Goal: Task Accomplishment & Management: Manage account settings

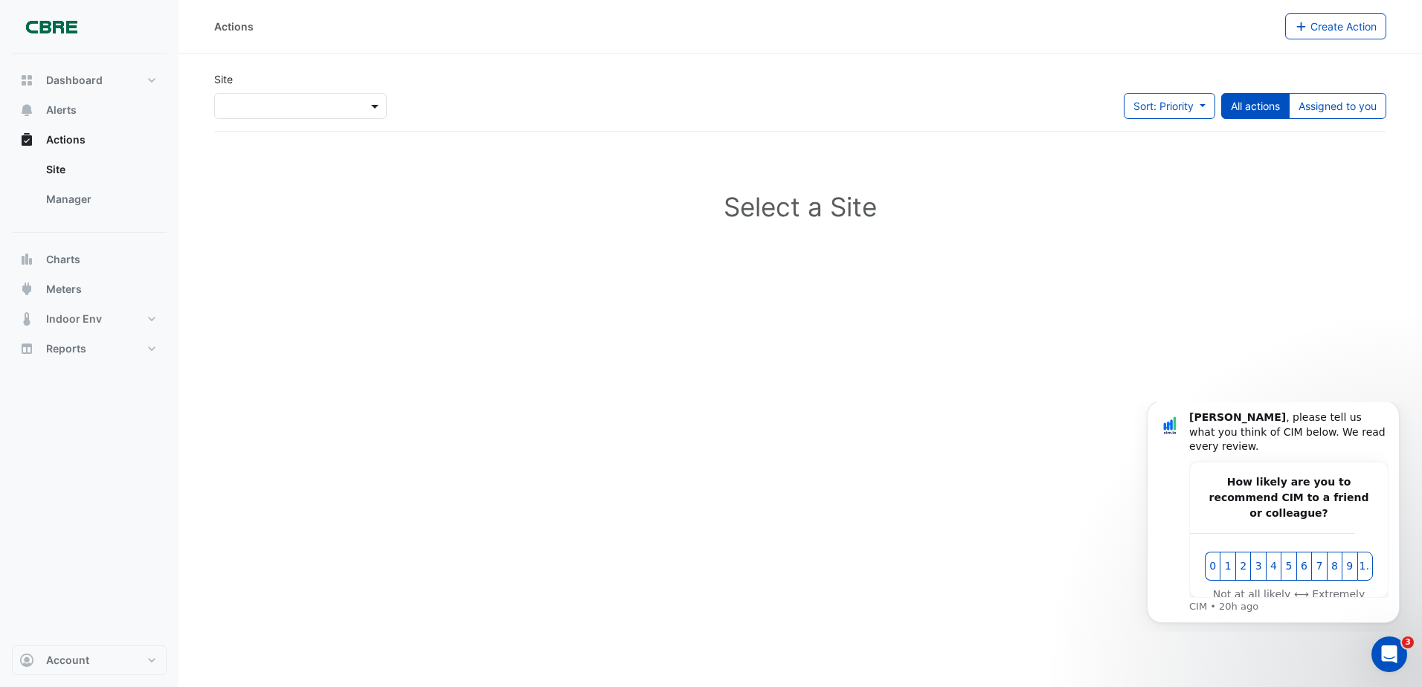
click at [367, 103] on span at bounding box center [376, 106] width 19 height 16
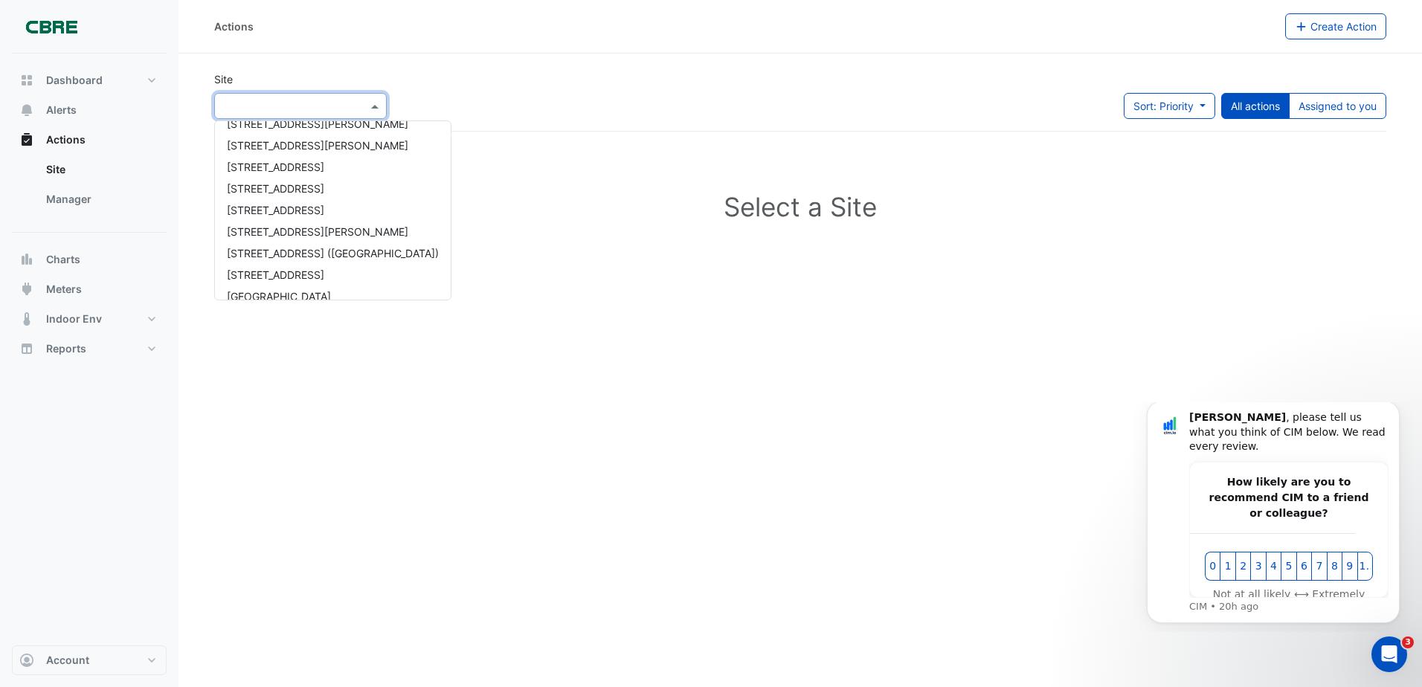
scroll to position [1020, 0]
click at [281, 221] on span "[STREET_ADDRESS][PERSON_NAME]" at bounding box center [317, 218] width 181 height 13
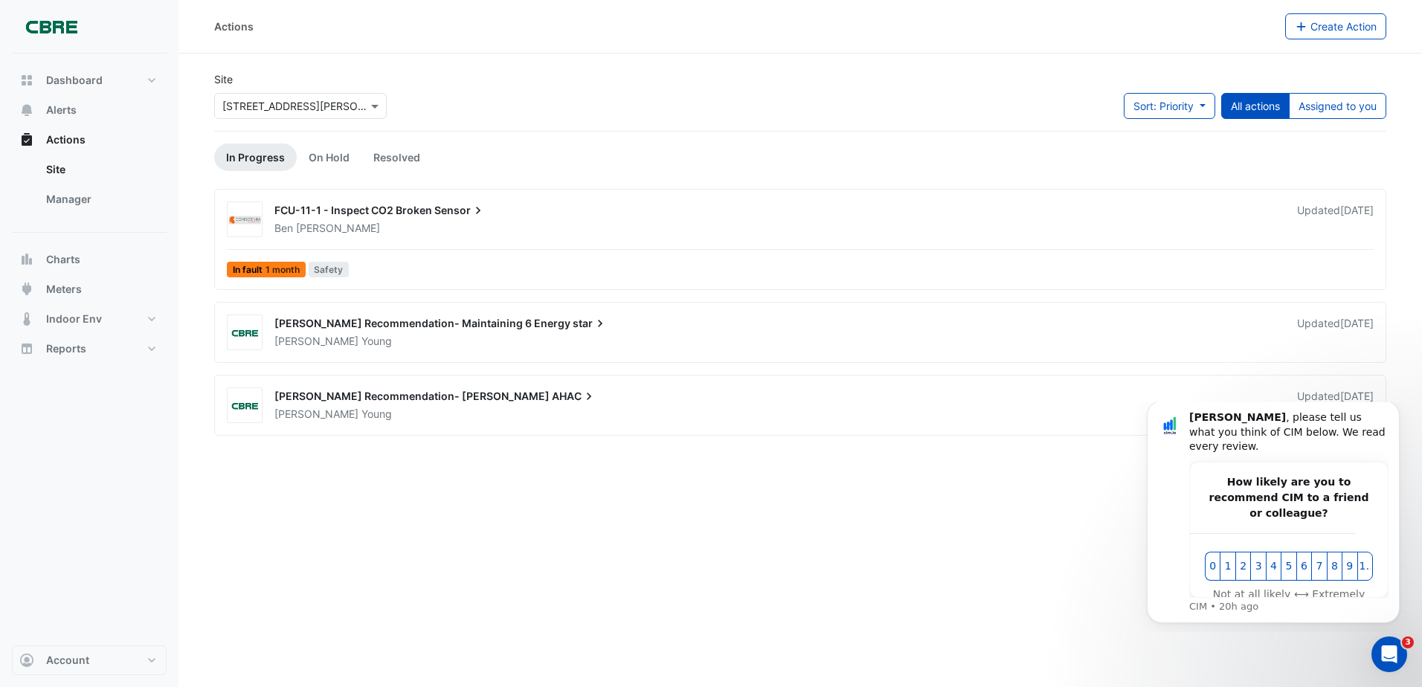
click at [760, 485] on div "Actions Create Action Site × [STREET_ADDRESS][PERSON_NAME] Sort: Priority Prior…" at bounding box center [799, 343] width 1243 height 687
click at [1398, 410] on icon "Dismiss notification" at bounding box center [1395, 406] width 8 height 8
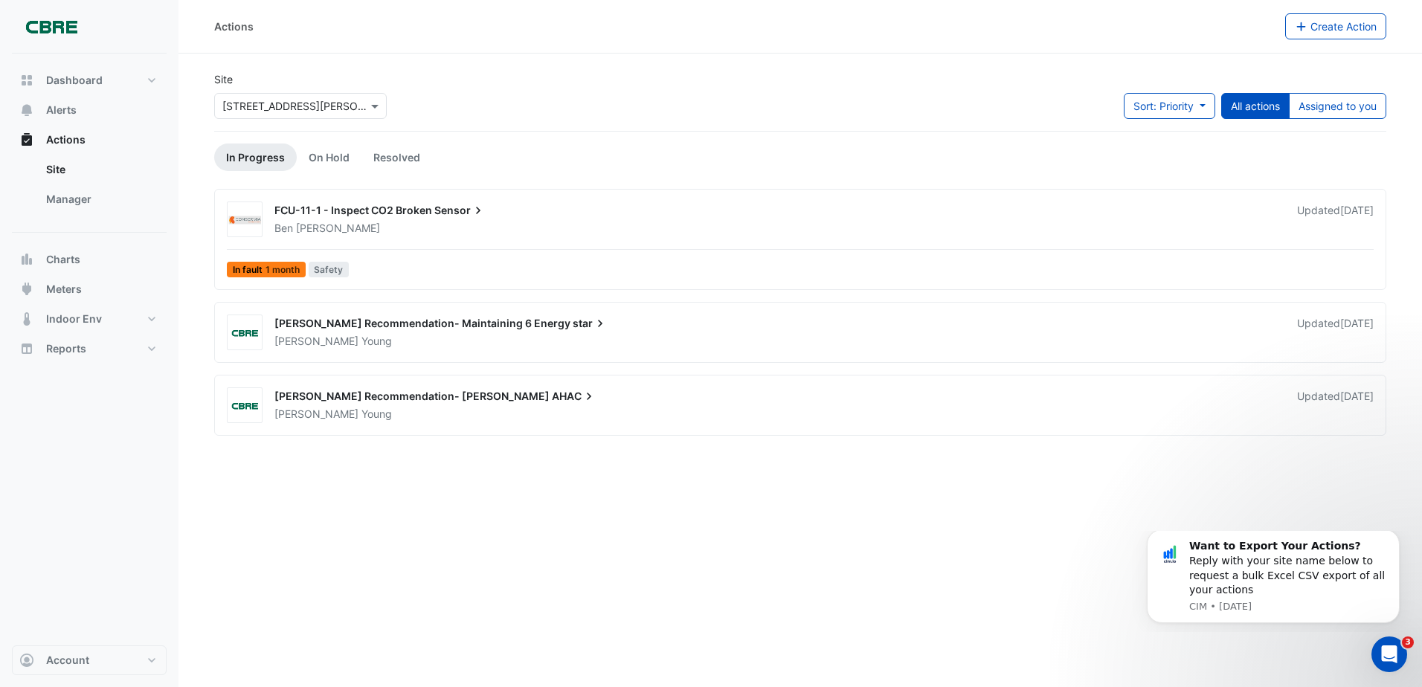
click at [460, 226] on div "[PERSON_NAME]" at bounding box center [777, 228] width 1008 height 15
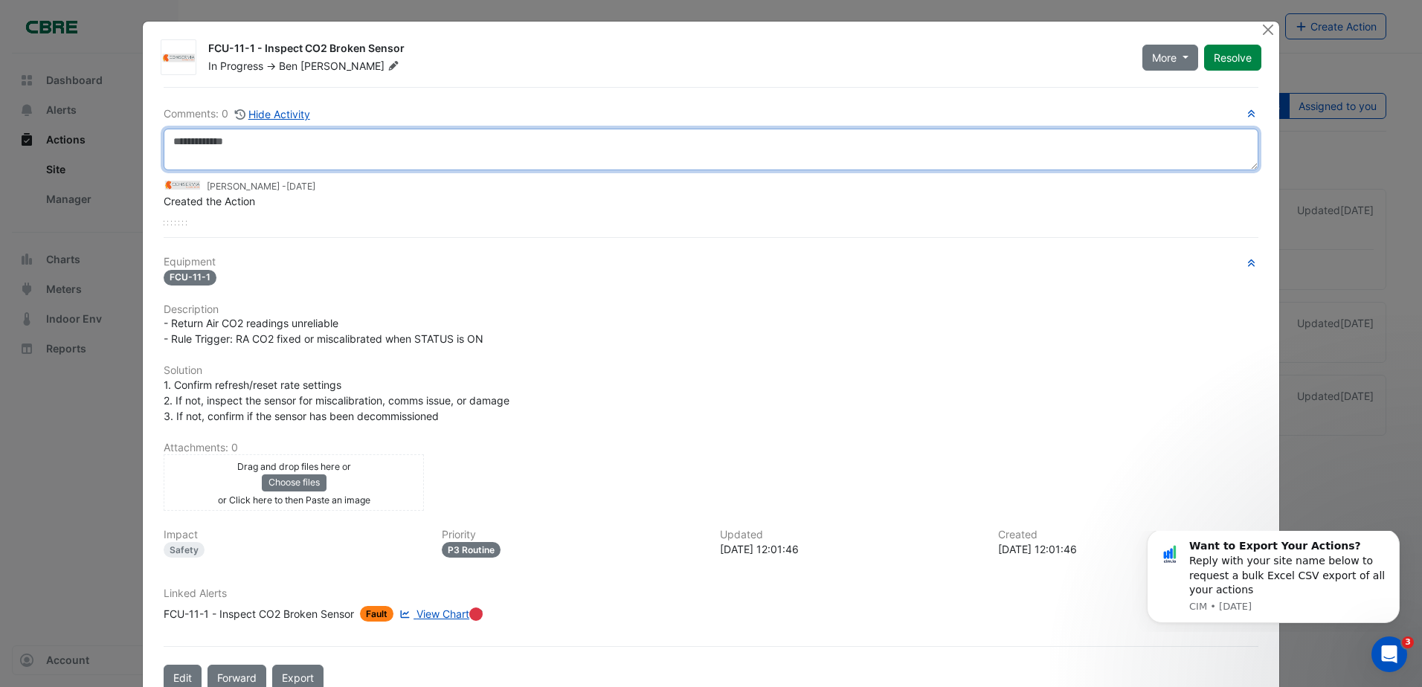
click at [295, 146] on textarea at bounding box center [711, 150] width 1095 height 42
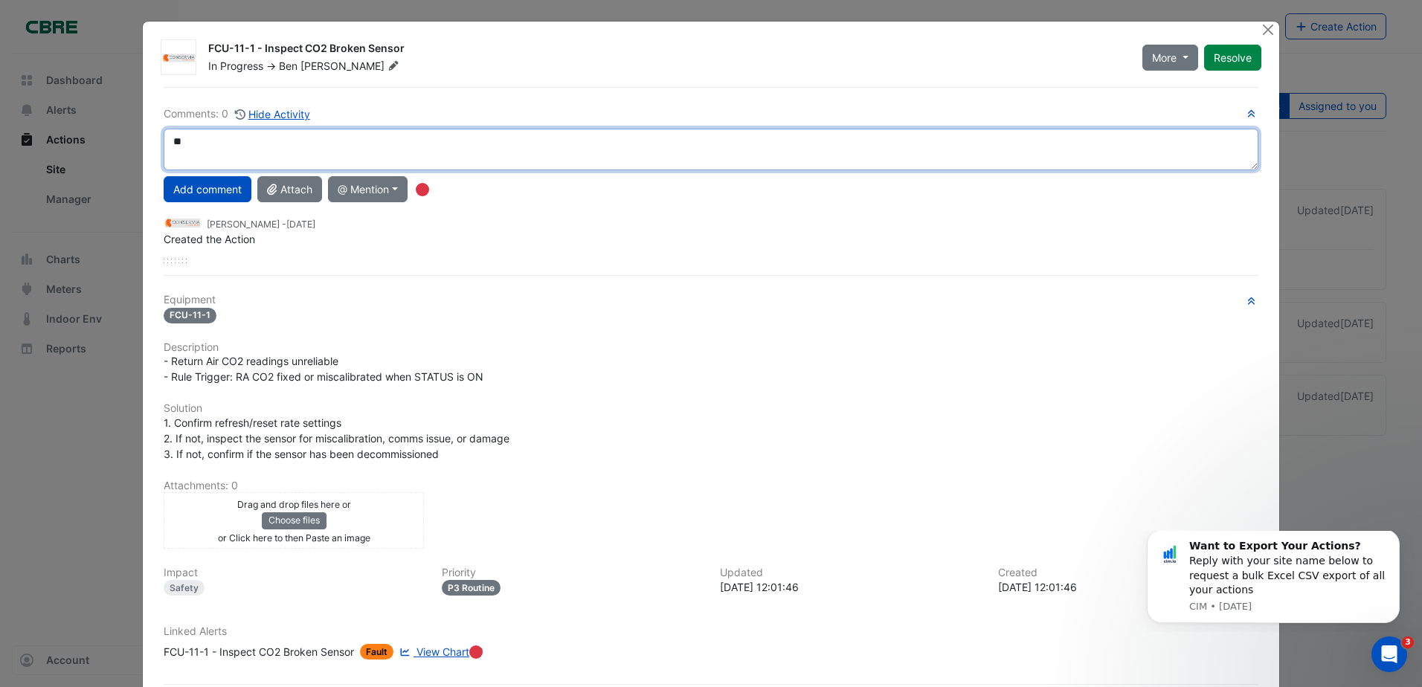
type textarea "*"
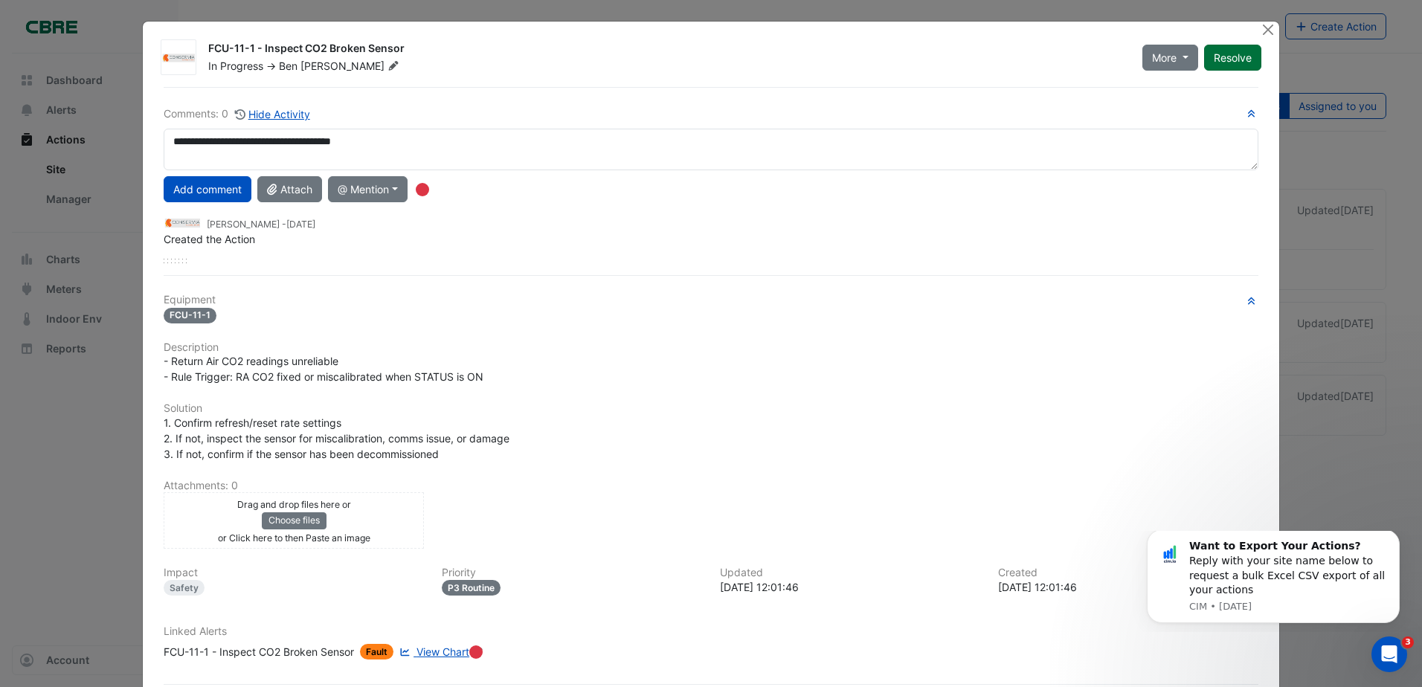
click at [1235, 63] on button "Resolve" at bounding box center [1232, 58] width 57 height 26
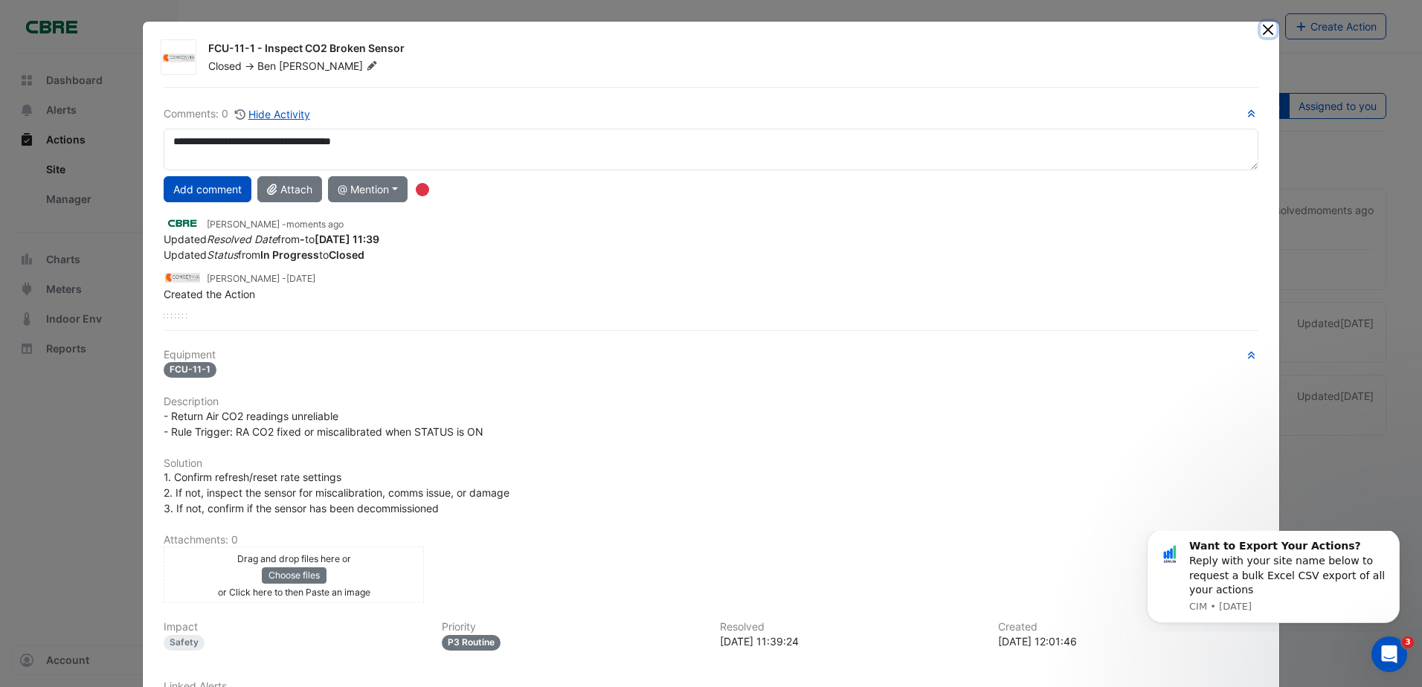
click at [1261, 28] on button "Close" at bounding box center [1269, 30] width 16 height 16
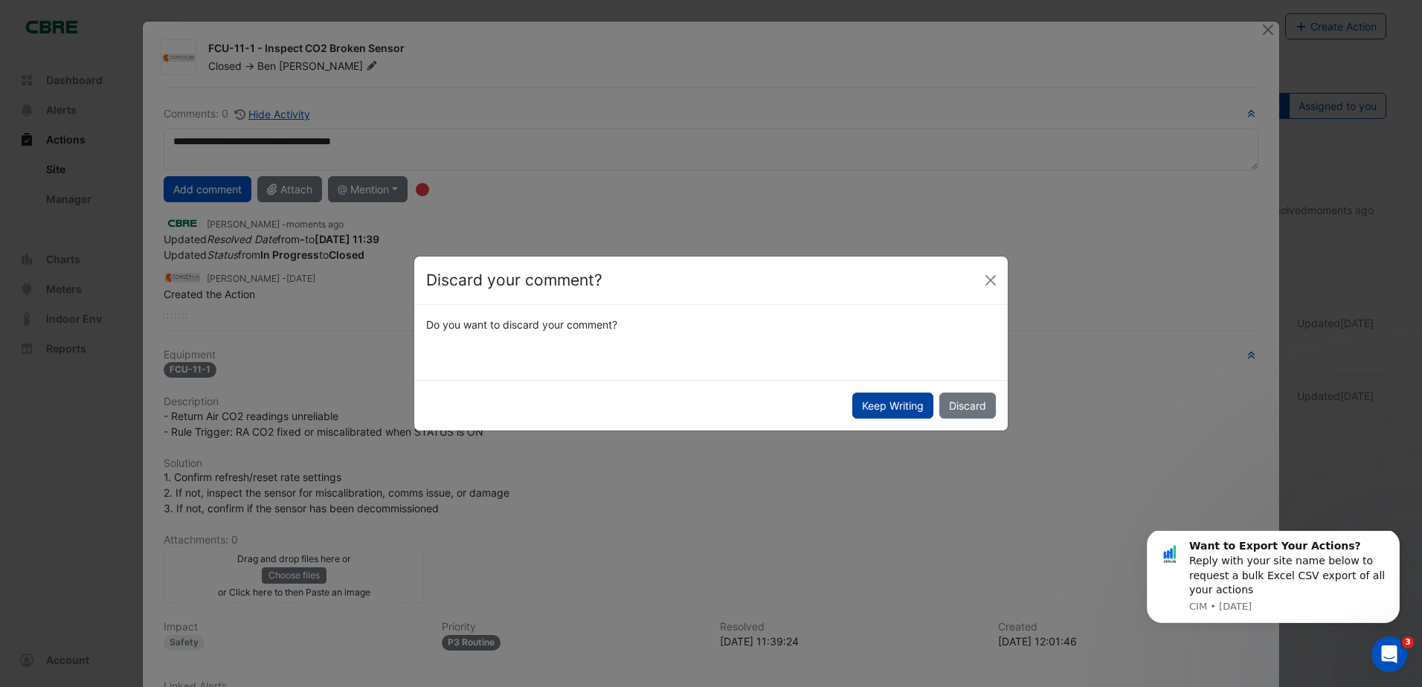
click at [900, 410] on button "Keep Writing" at bounding box center [892, 406] width 81 height 26
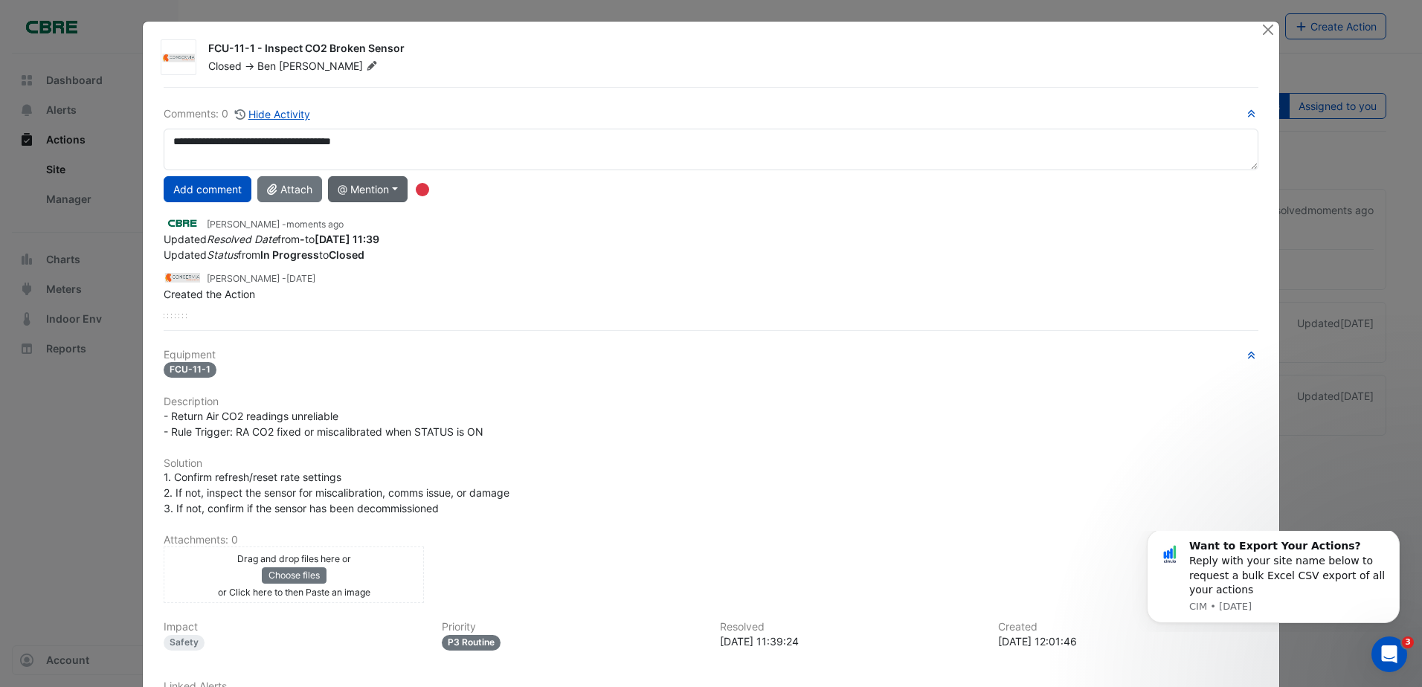
click at [370, 190] on button "@ Mention" at bounding box center [368, 189] width 80 height 26
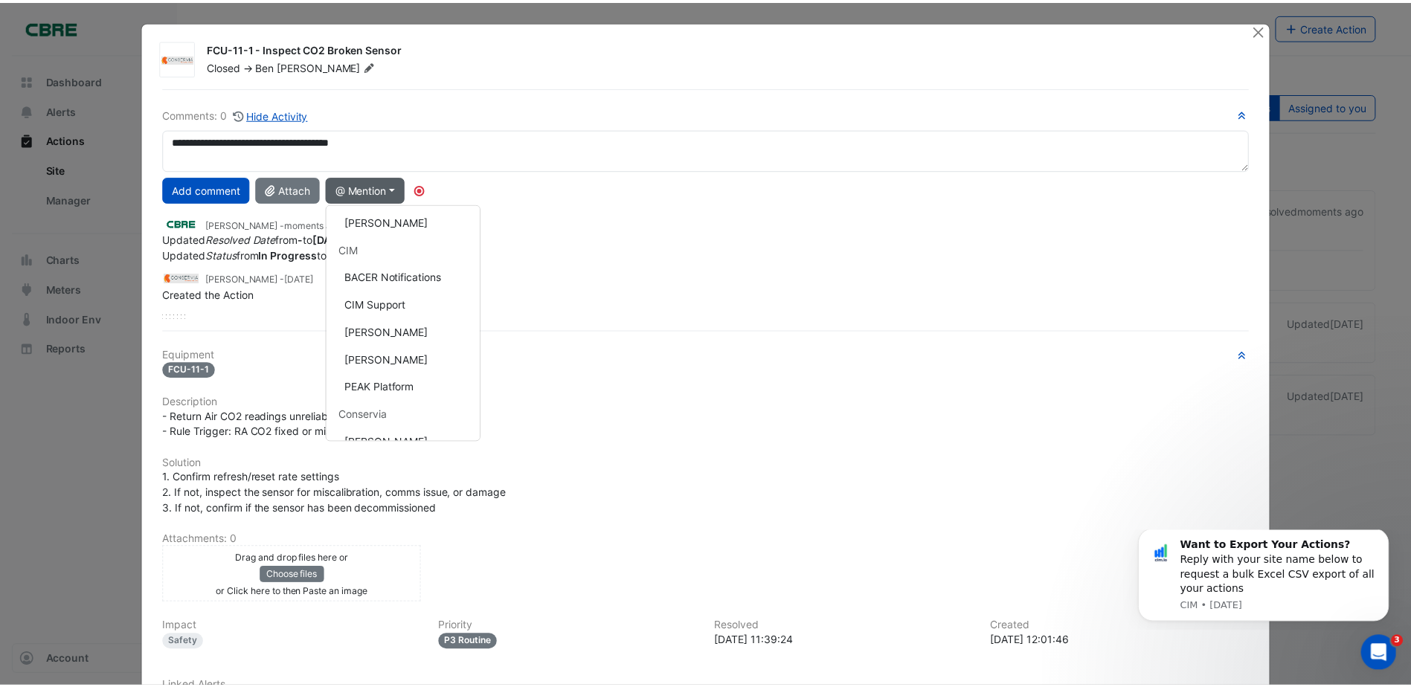
scroll to position [188, 0]
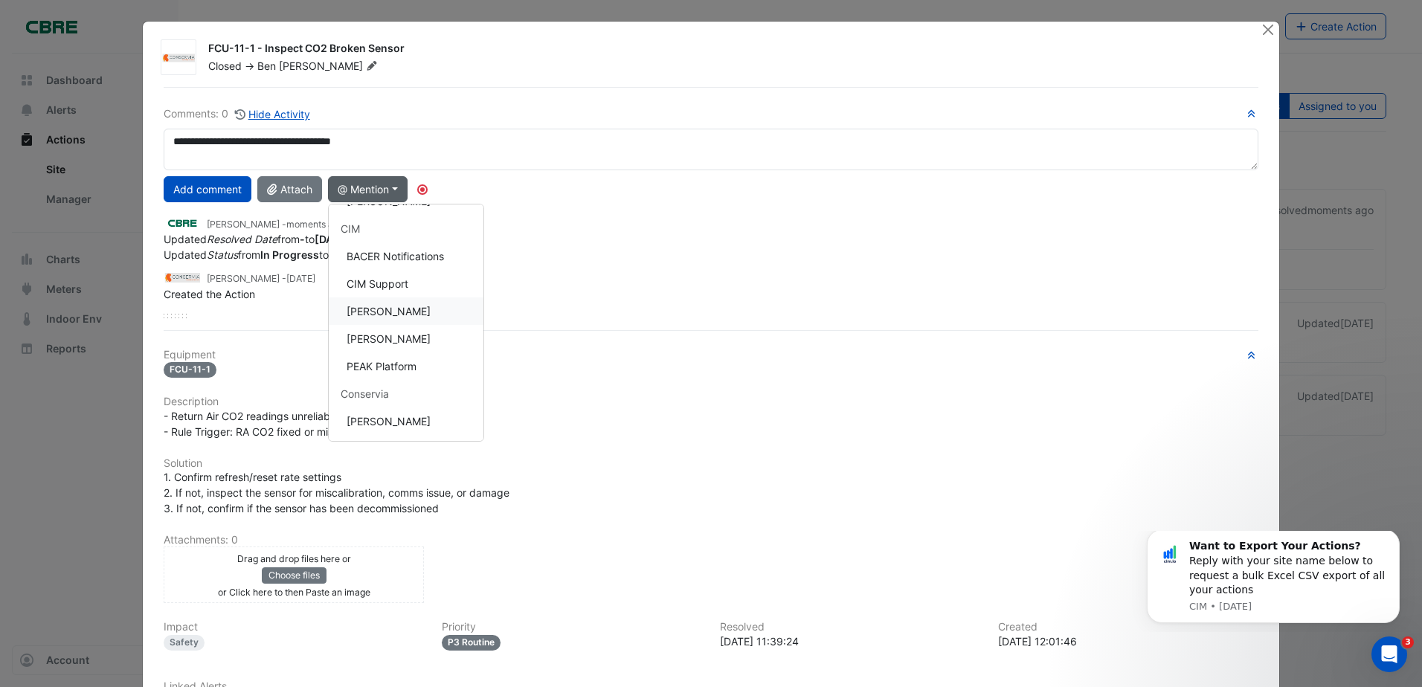
click at [399, 312] on button "[PERSON_NAME]" at bounding box center [406, 311] width 155 height 28
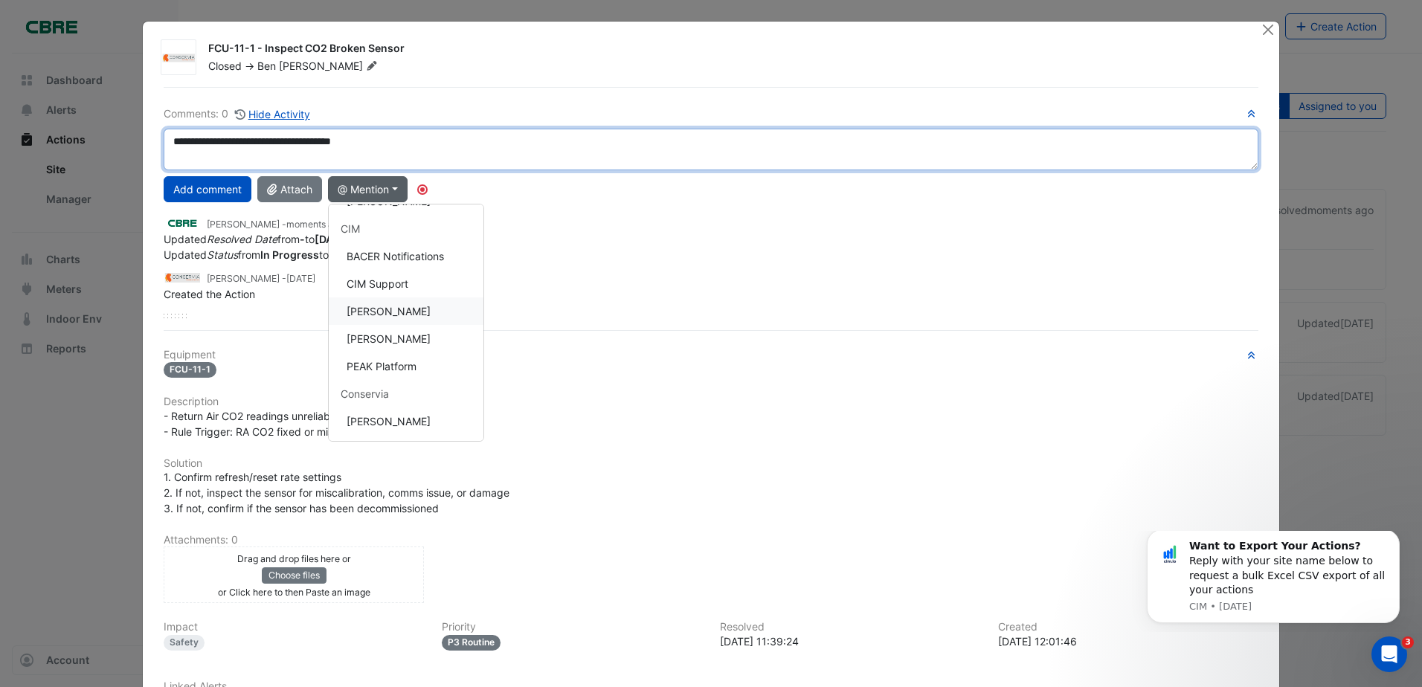
type textarea "**********"
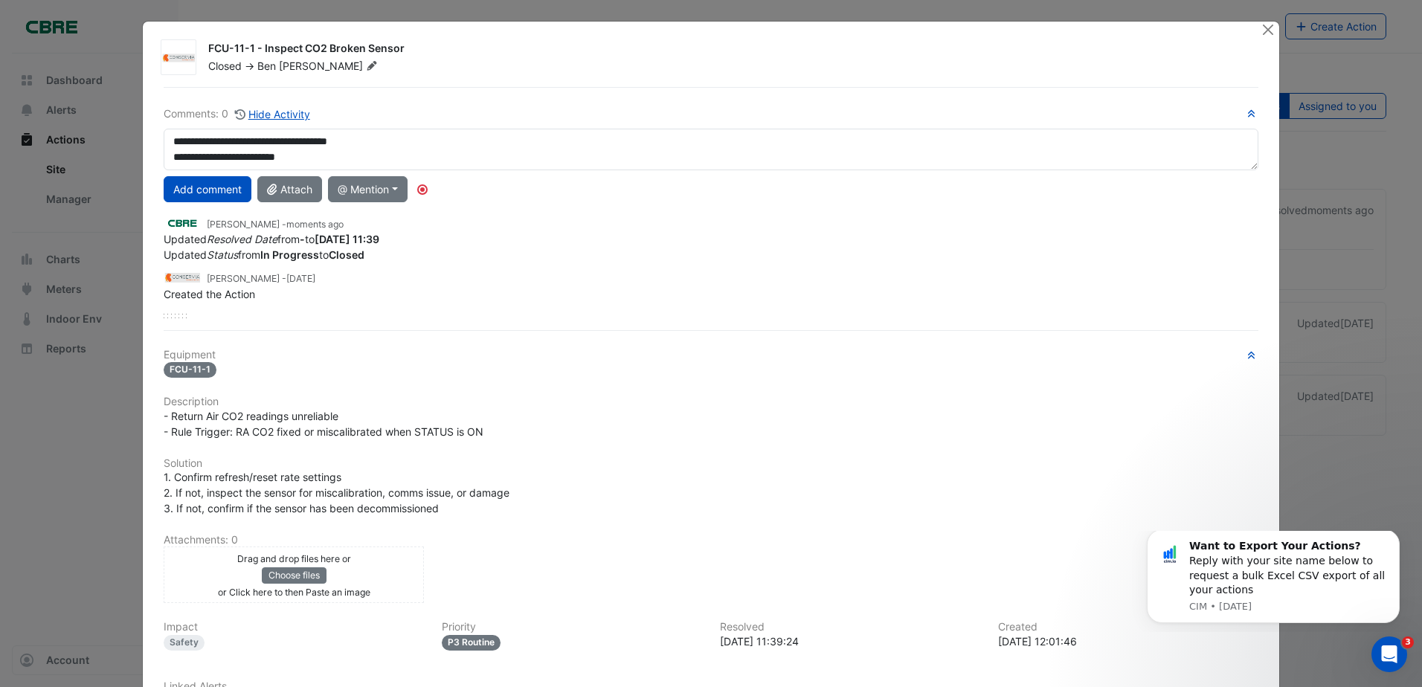
click at [519, 225] on div "[PERSON_NAME] - moments ago" at bounding box center [711, 222] width 1095 height 17
click at [1265, 33] on button "Close" at bounding box center [1269, 30] width 16 height 16
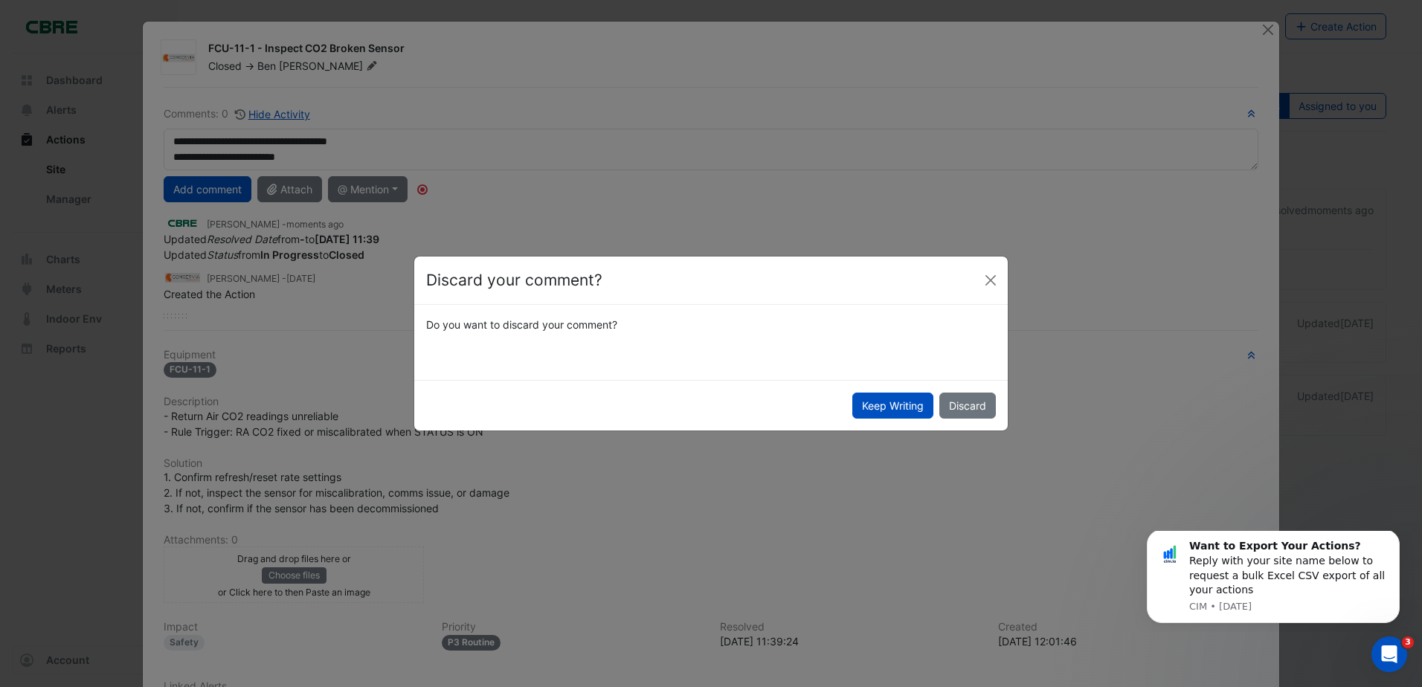
click at [1000, 408] on div "Keep Writing Discard" at bounding box center [710, 405] width 593 height 51
click at [968, 408] on button "Discard" at bounding box center [967, 406] width 57 height 26
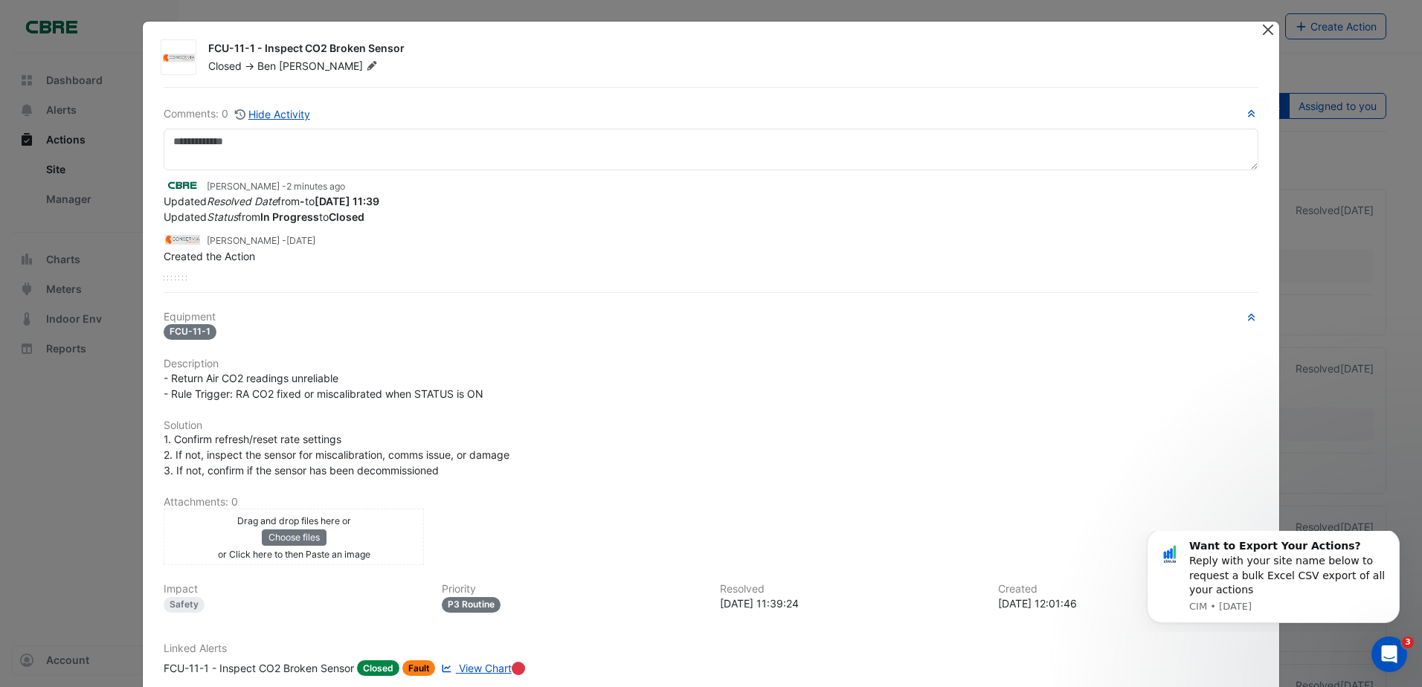
click at [1266, 28] on button "Close" at bounding box center [1269, 30] width 16 height 16
